Goal: Task Accomplishment & Management: Use online tool/utility

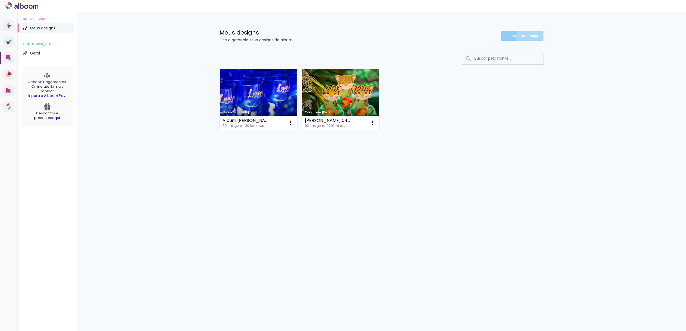
click at [529, 39] on paper-button "Criar um design" at bounding box center [522, 36] width 43 height 10
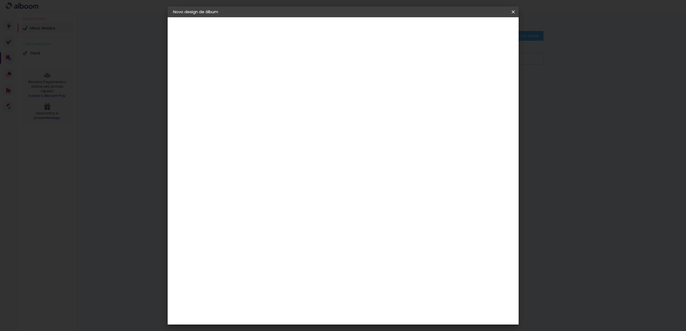
click at [261, 74] on input at bounding box center [261, 72] width 0 height 8
type input "Festa do Levi"
type paper-input "Festa do Levi"
click at [0, 0] on slot "Avançar" at bounding box center [0, 0] width 0 height 0
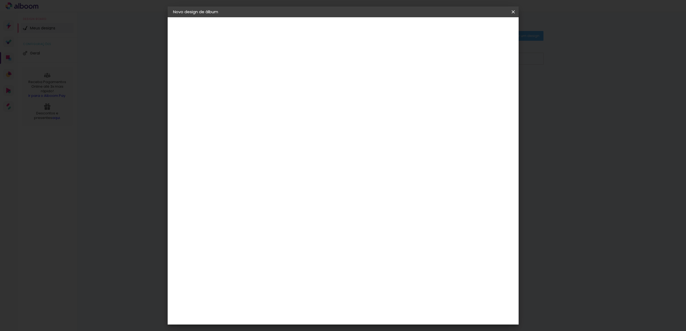
click at [0, 0] on slot "Avançar" at bounding box center [0, 0] width 0 height 0
click at [282, 90] on input "text" at bounding box center [271, 94] width 21 height 8
click at [377, 88] on paper-item "Padrão" at bounding box center [378, 89] width 108 height 11
type input "Padrão"
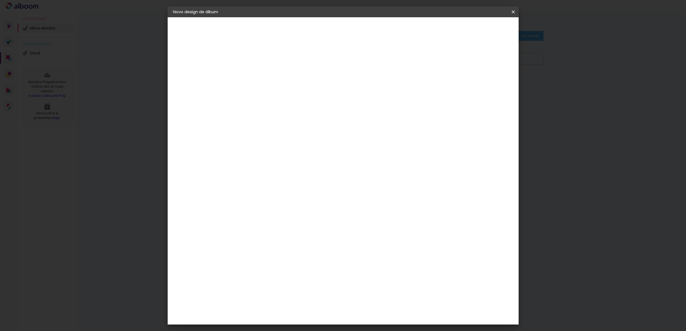
click at [327, 87] on input "Padrão" at bounding box center [294, 88] width 66 height 8
click at [357, 63] on div "Opções disponíveis Padrão Tamanho Escolha o tamanho Horizontal Modelo Fechado L…" at bounding box center [298, 40] width 120 height 46
click at [327, 87] on input "Padrão" at bounding box center [294, 88] width 66 height 8
click at [409, 89] on paper-item "Padrão" at bounding box center [376, 89] width 108 height 11
click at [334, 91] on iron-icon at bounding box center [330, 88] width 6 height 6
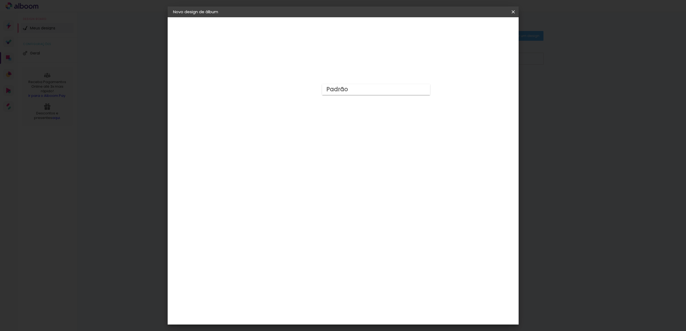
click at [421, 91] on paper-item "Padrão" at bounding box center [376, 89] width 108 height 11
click at [327, 88] on input "Padrão" at bounding box center [294, 88] width 66 height 8
click at [298, 139] on span "25 × 20" at bounding box center [285, 146] width 25 height 14
click at [349, 32] on paper-button "Avançar" at bounding box center [336, 28] width 26 height 9
click at [260, 58] on input "2" at bounding box center [257, 58] width 19 height 7
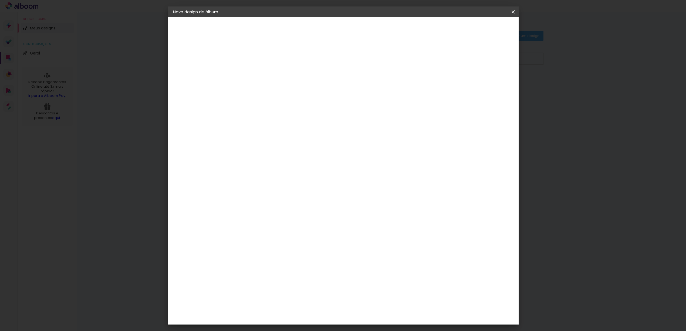
click at [267, 49] on div "mm Mostrar sangria 25.3 cm Largura da página 20.3 cm Altura 50.6 cm Largura da …" at bounding box center [365, 40] width 255 height 46
drag, startPoint x: 255, startPoint y: 59, endPoint x: 233, endPoint y: 56, distance: 22.6
click at [233, 17] on quentale-album-spec "Iniciar design Iniciar design" at bounding box center [343, 17] width 351 height 0
drag, startPoint x: 252, startPoint y: 57, endPoint x: 227, endPoint y: 58, distance: 25.6
click at [227, 17] on quentale-album-spec "Iniciar design Iniciar design" at bounding box center [343, 17] width 351 height 0
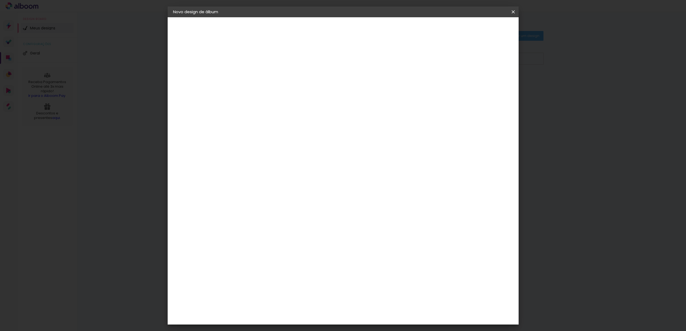
drag, startPoint x: 252, startPoint y: 57, endPoint x: 219, endPoint y: 57, distance: 33.2
click at [219, 17] on quentale-album-spec "Iniciar design Iniciar design" at bounding box center [343, 17] width 351 height 0
type input "3"
type paper-input "3"
click at [265, 59] on input "3" at bounding box center [257, 58] width 19 height 7
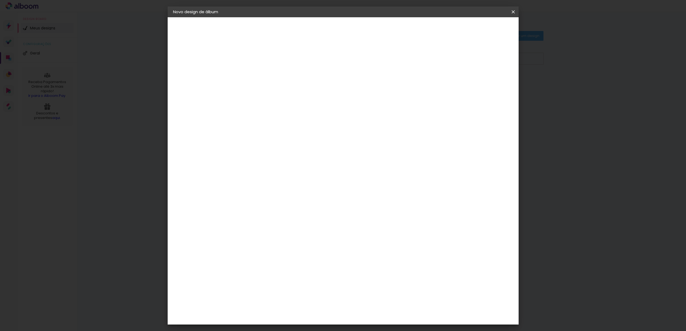
type input "2"
type paper-input "2"
click at [265, 60] on input "2" at bounding box center [257, 58] width 19 height 7
click at [0, 0] on slot "Mostrar sangria" at bounding box center [0, 0] width 0 height 0
type paper-checkbox "on"
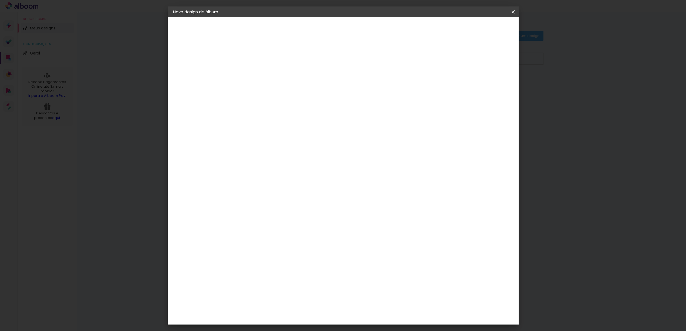
click at [449, 58] on div at bounding box center [446, 58] width 5 height 5
click at [0, 0] on slot "Mostrar sangria" at bounding box center [0, 0] width 0 height 0
click at [449, 57] on div at bounding box center [446, 58] width 5 height 5
click at [0, 0] on slot "Mostrar sangria" at bounding box center [0, 0] width 0 height 0
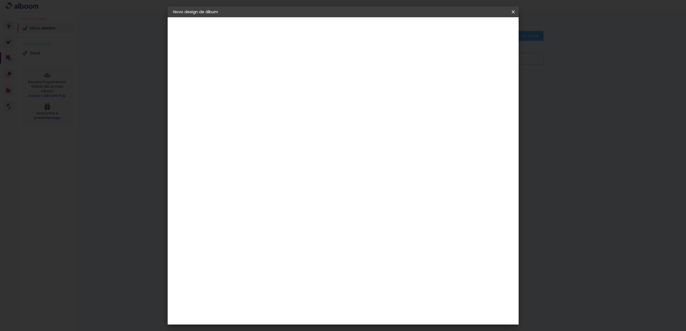
click at [0, 0] on slot "Mostrar sangria" at bounding box center [0, 0] width 0 height 0
click at [479, 30] on span "Iniciar design" at bounding box center [467, 29] width 25 height 4
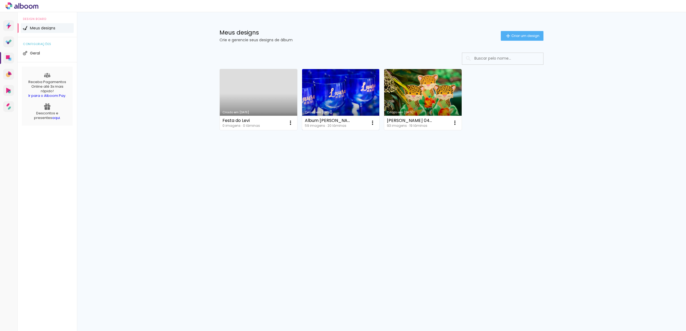
click at [334, 93] on link "Criado em [DATE]" at bounding box center [340, 99] width 77 height 61
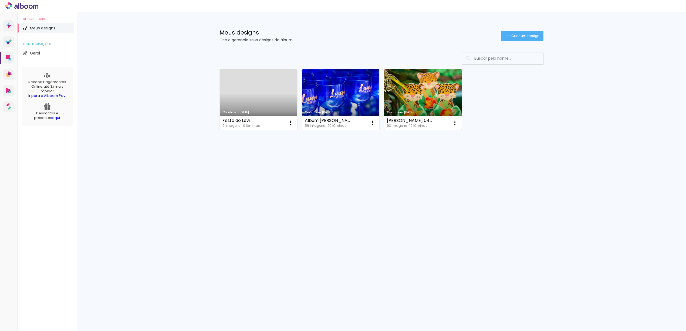
click at [430, 104] on link "Criado em [DATE]" at bounding box center [422, 99] width 77 height 61
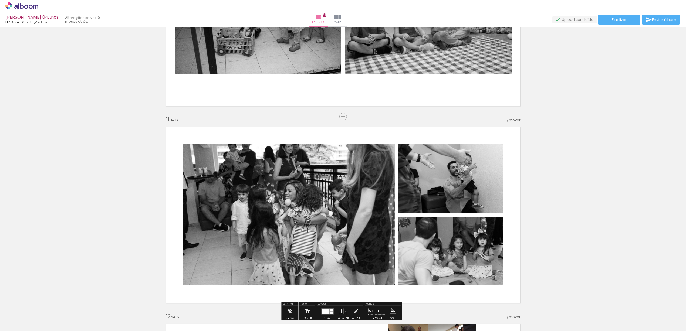
scroll to position [1442, 0]
